Goal: Information Seeking & Learning: Check status

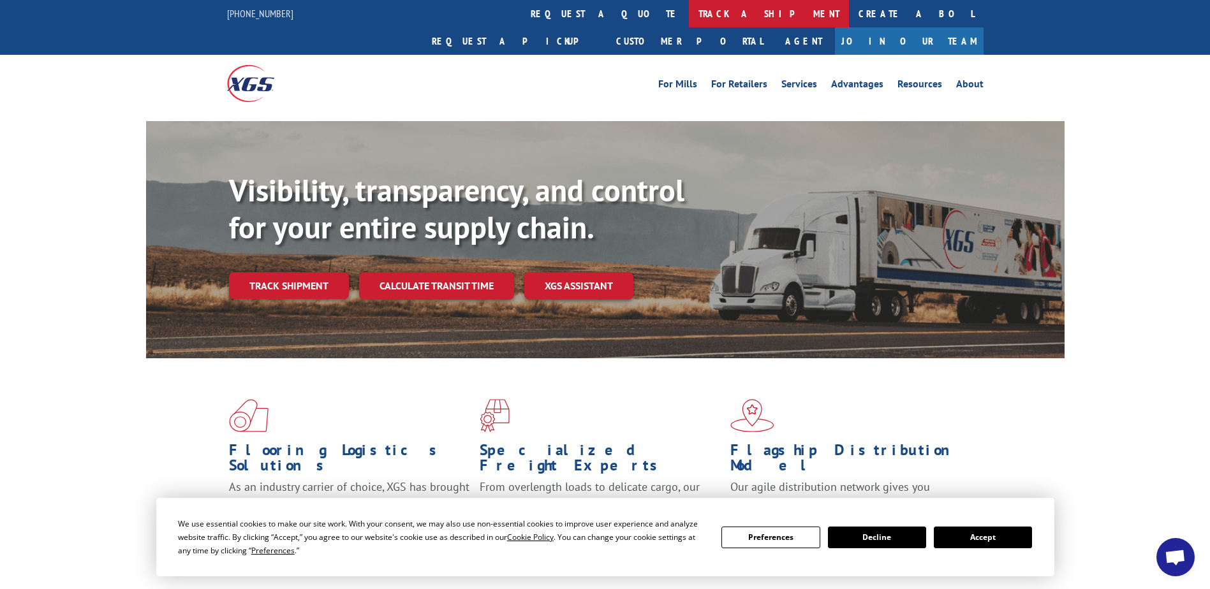
click at [689, 19] on link "track a shipment" at bounding box center [769, 13] width 160 height 27
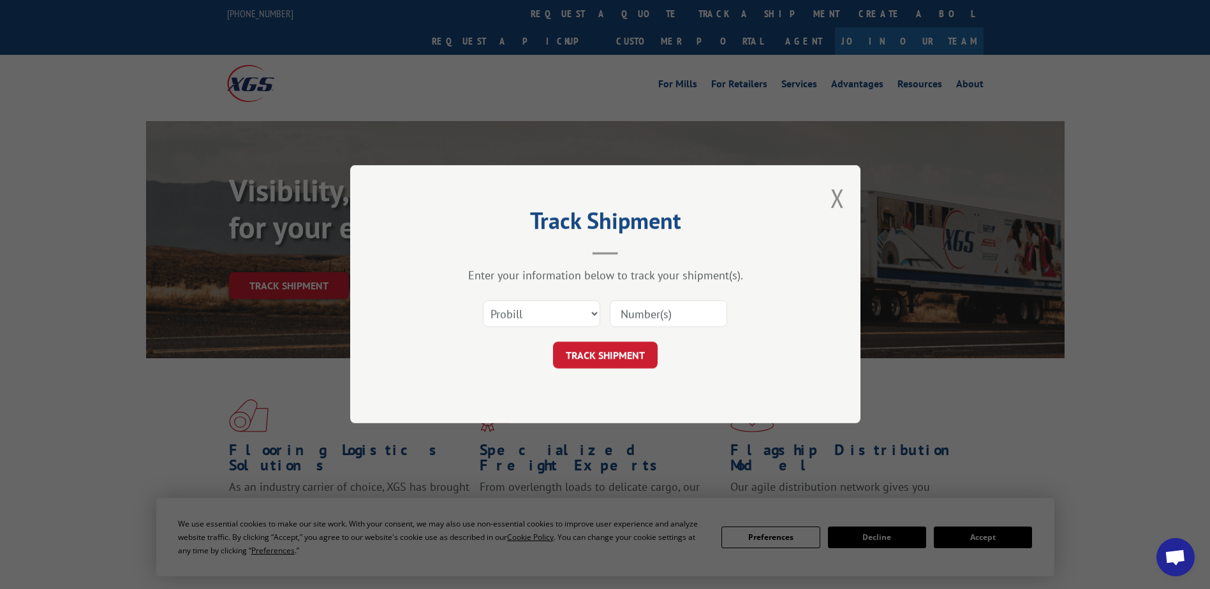
click at [669, 316] on input at bounding box center [668, 314] width 117 height 27
paste input "17672815"
type input "17672815"
click at [588, 316] on select "Select category... Probill BOL PO" at bounding box center [541, 314] width 117 height 27
click at [483, 301] on select "Select category... Probill BOL PO" at bounding box center [541, 314] width 117 height 27
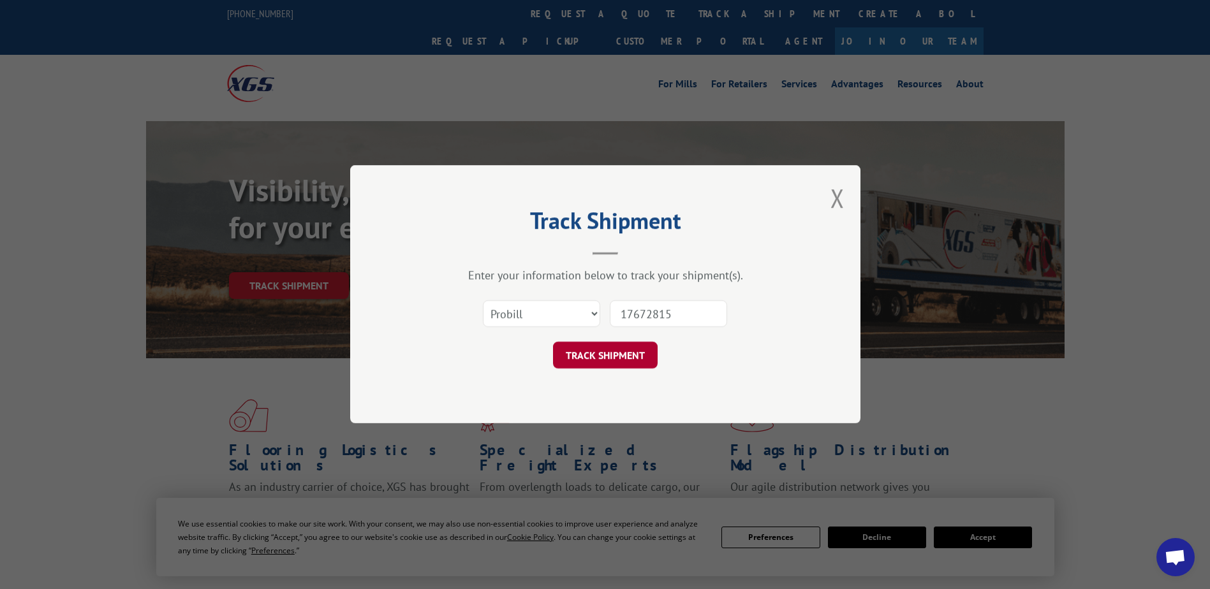
click at [615, 361] on button "TRACK SHIPMENT" at bounding box center [605, 356] width 105 height 27
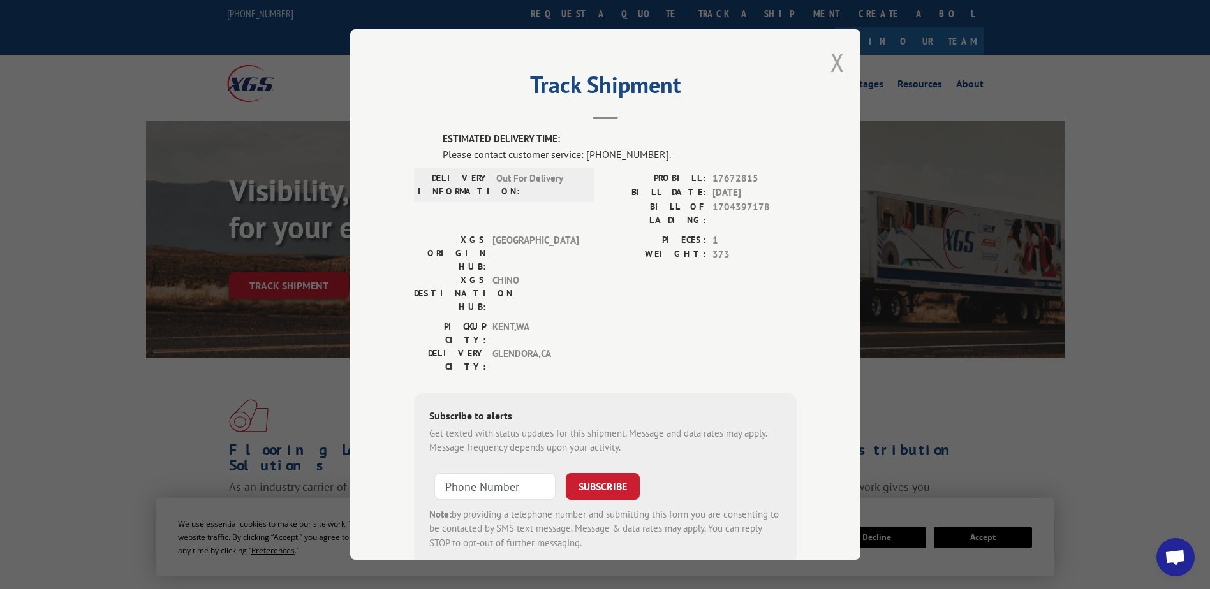
click at [831, 63] on button "Close modal" at bounding box center [838, 62] width 14 height 34
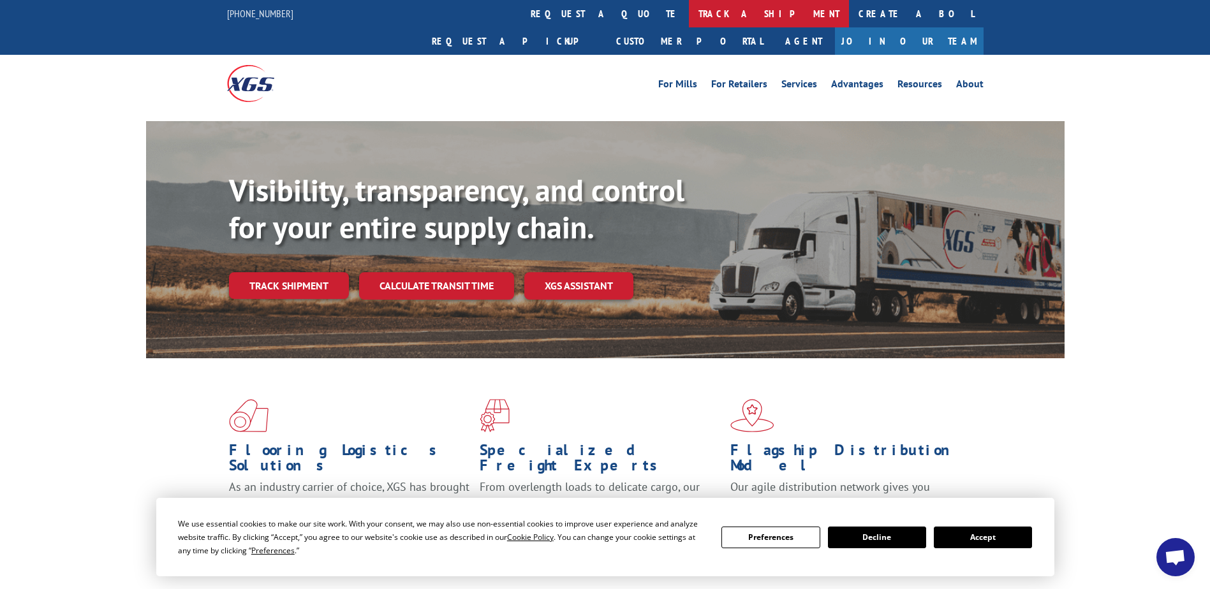
click at [689, 14] on link "track a shipment" at bounding box center [769, 13] width 160 height 27
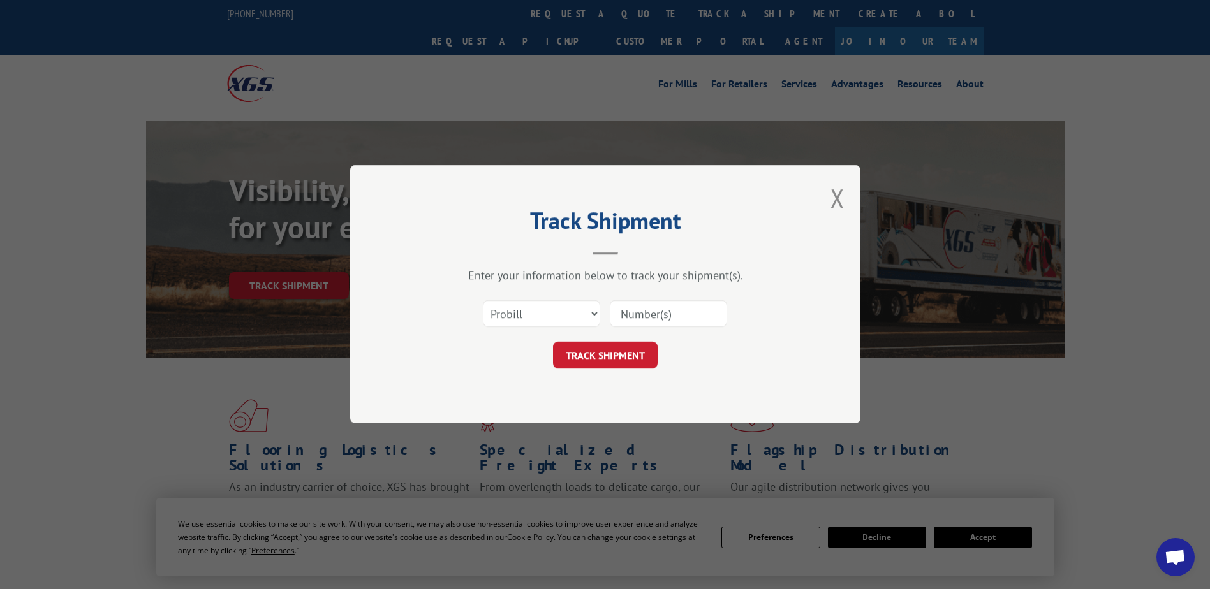
click at [680, 322] on input at bounding box center [668, 314] width 117 height 27
paste input "17672815"
type input "17672815"
click at [614, 355] on button "TRACK SHIPMENT" at bounding box center [605, 356] width 105 height 27
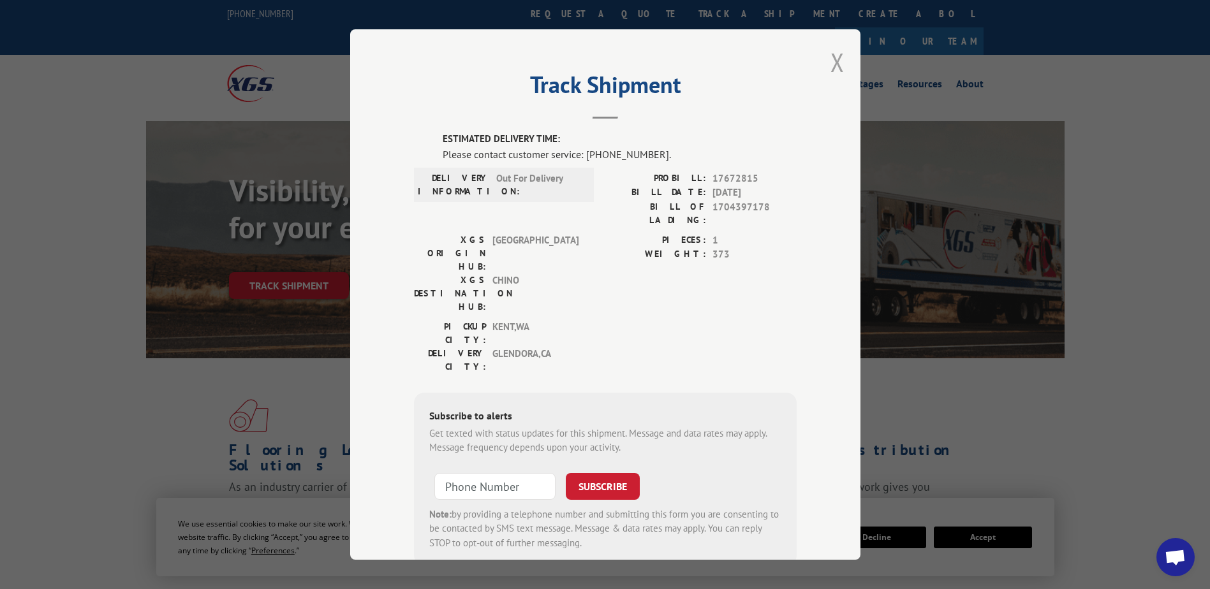
click at [831, 66] on button "Close modal" at bounding box center [838, 62] width 14 height 34
